Goal: Task Accomplishment & Management: Complete application form

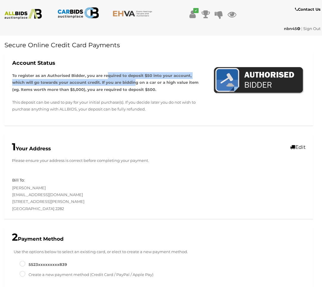
drag, startPoint x: 107, startPoint y: 77, endPoint x: 120, endPoint y: 85, distance: 14.7
click at [120, 85] on strong "To register as an Authorised Bidder, you are required to deposit $50 into your …" at bounding box center [105, 82] width 187 height 19
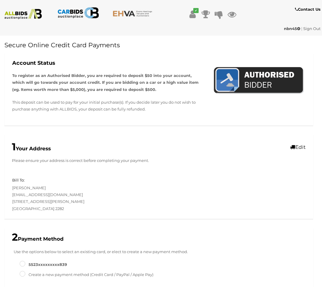
click at [131, 79] on p "To register as an Authorised Bidder, you are required to deposit $50 into your …" at bounding box center [108, 82] width 192 height 21
drag, startPoint x: 44, startPoint y: 102, endPoint x: 124, endPoint y: 112, distance: 80.6
click at [124, 112] on p "This deposit can be used to pay for your initial purchase(s). If you decide lat…" at bounding box center [108, 106] width 192 height 14
